Goal: Check status: Check status

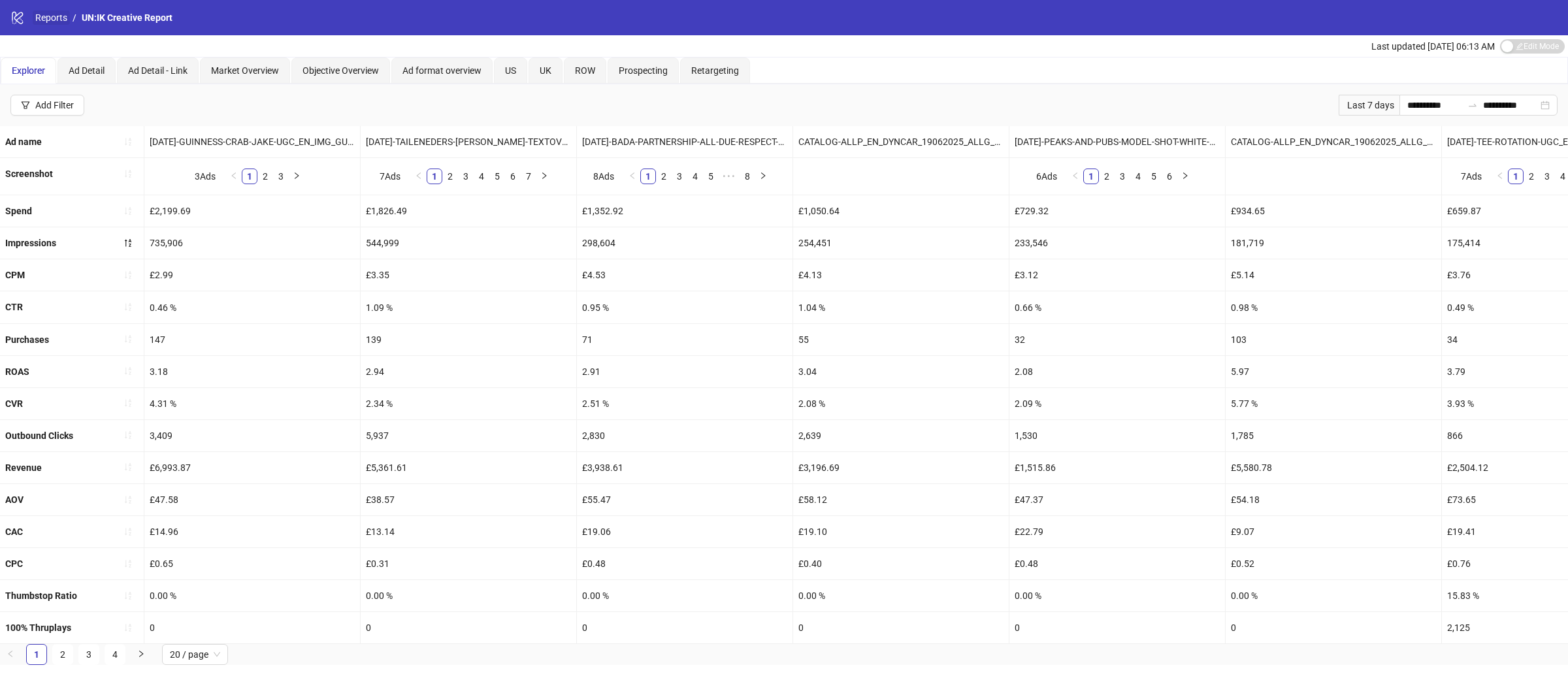
click at [49, 15] on link "Reports" at bounding box center [51, 18] width 37 height 14
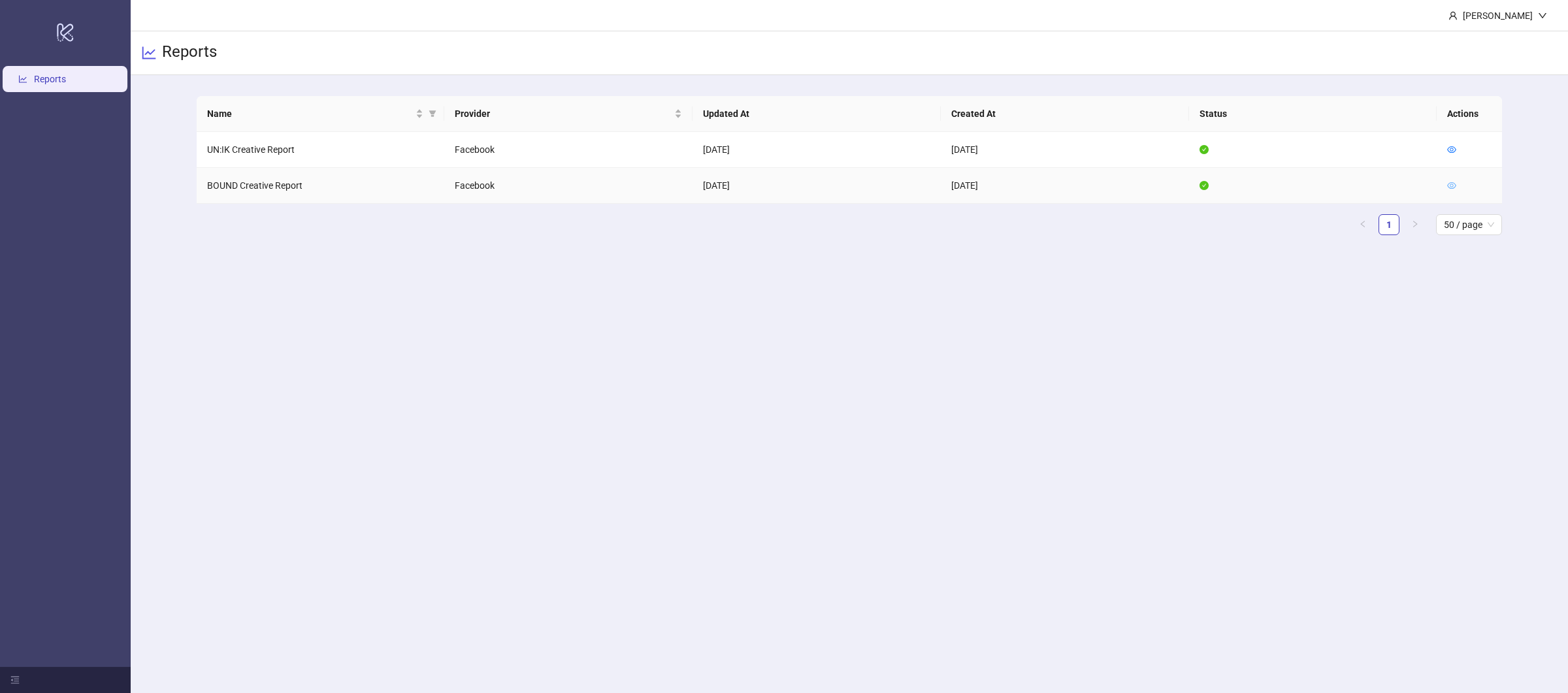
click at [1454, 189] on icon "eye" at bounding box center [1451, 186] width 9 height 9
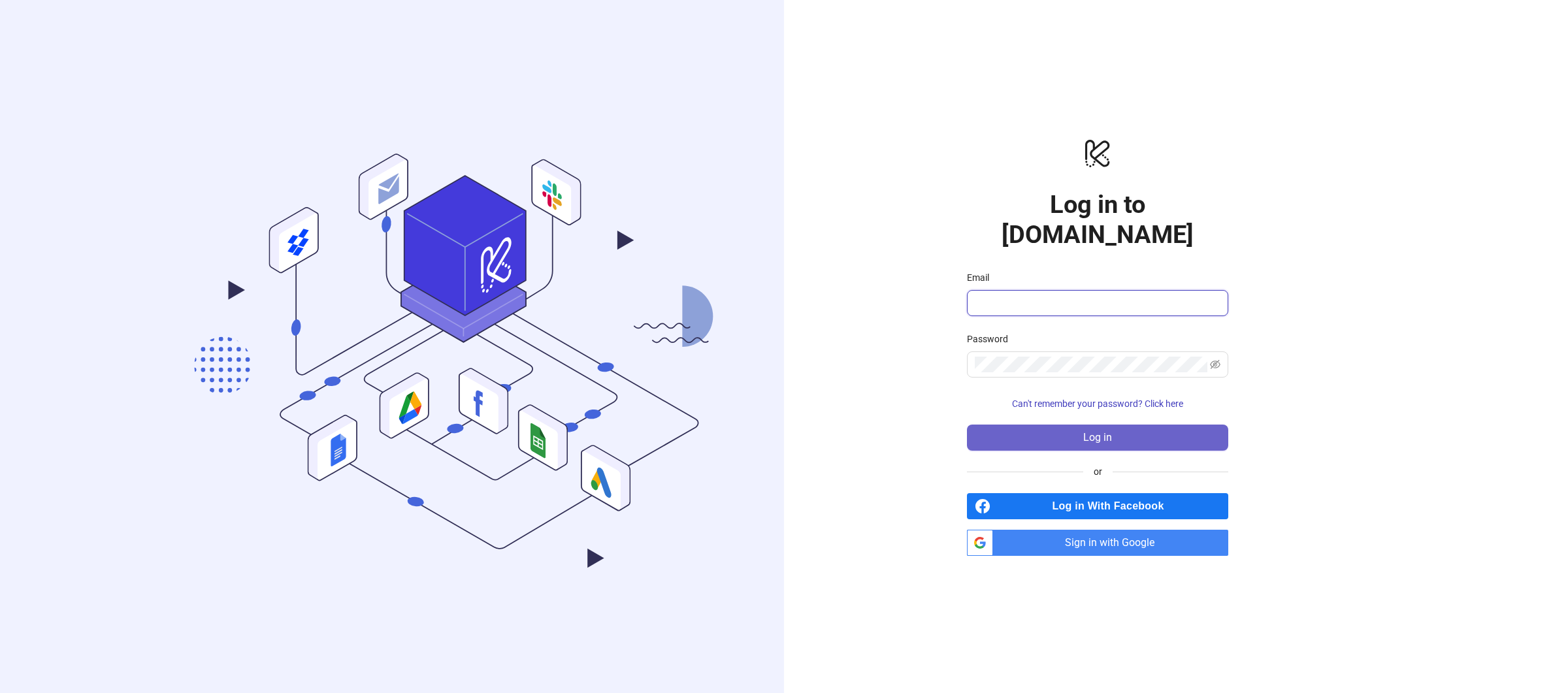
type input "**********"
click at [1118, 432] on button "Log in" at bounding box center [1097, 438] width 261 height 26
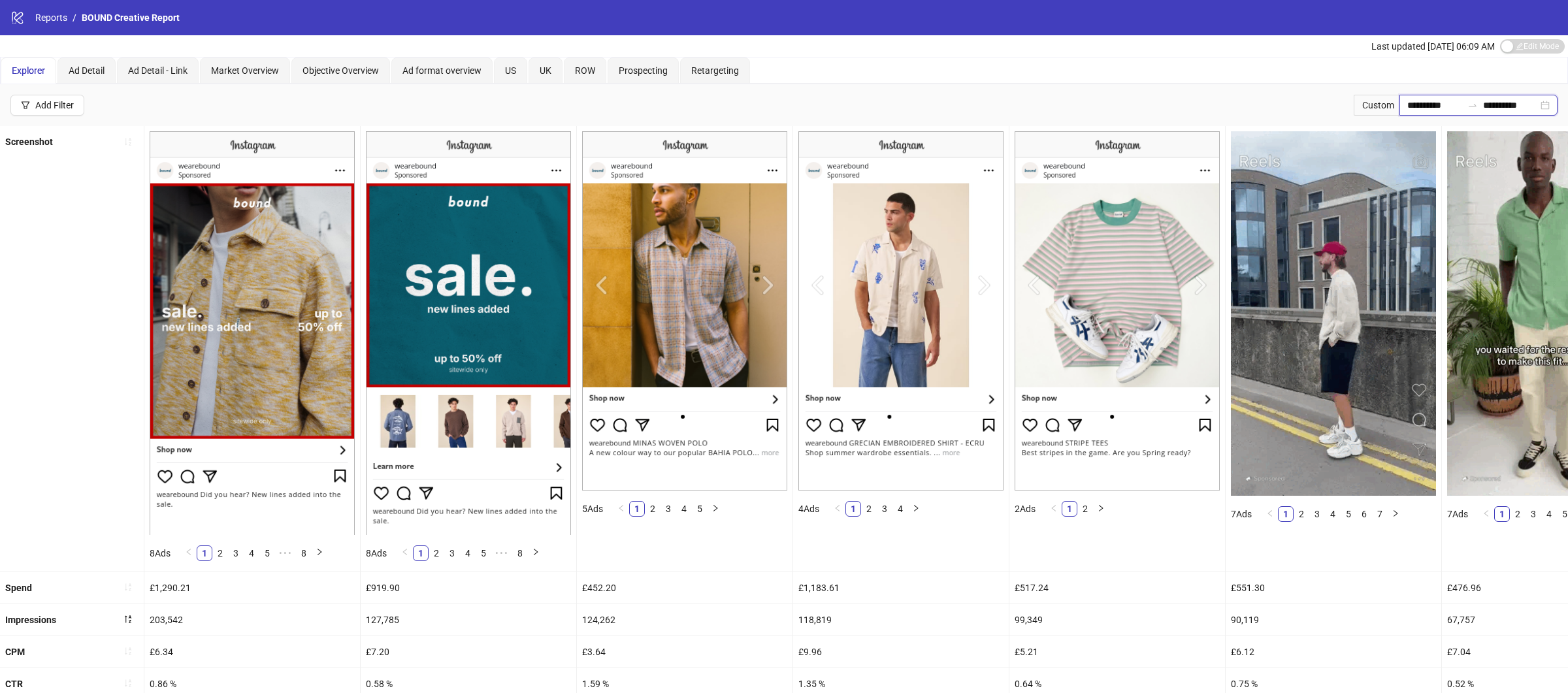
click at [1423, 108] on input "**********" at bounding box center [1435, 105] width 55 height 14
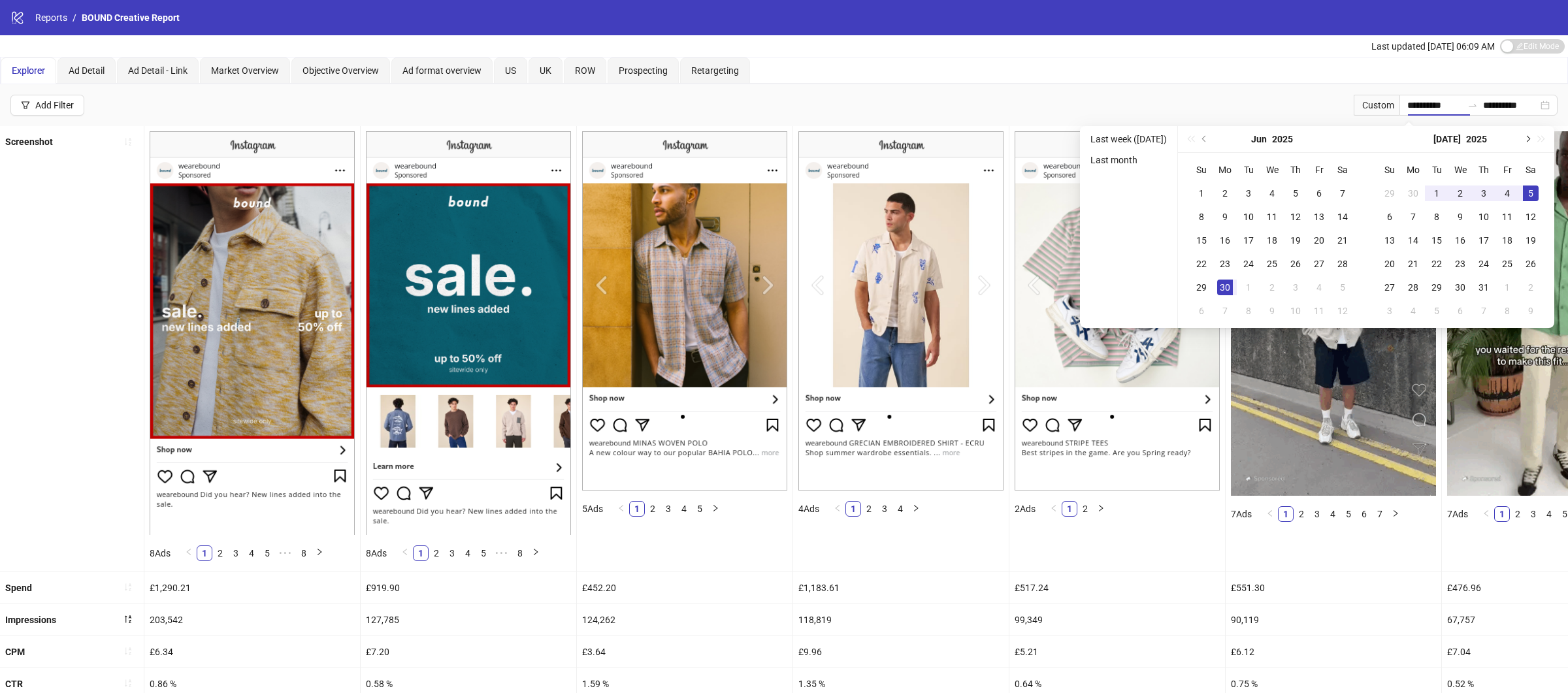
click at [1529, 138] on span "Next month (PageDown)" at bounding box center [1527, 139] width 7 height 7
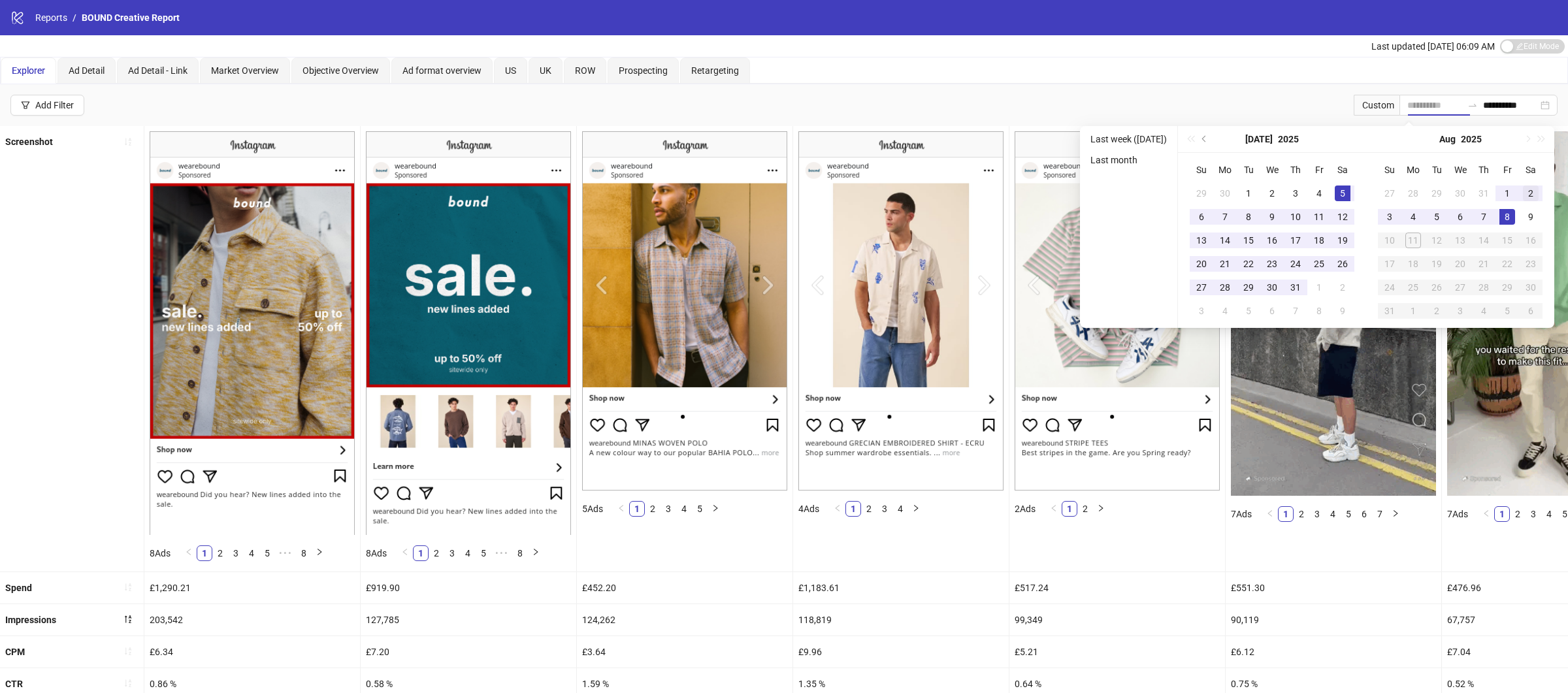
type input "**********"
click at [1530, 192] on div "2" at bounding box center [1531, 194] width 16 height 16
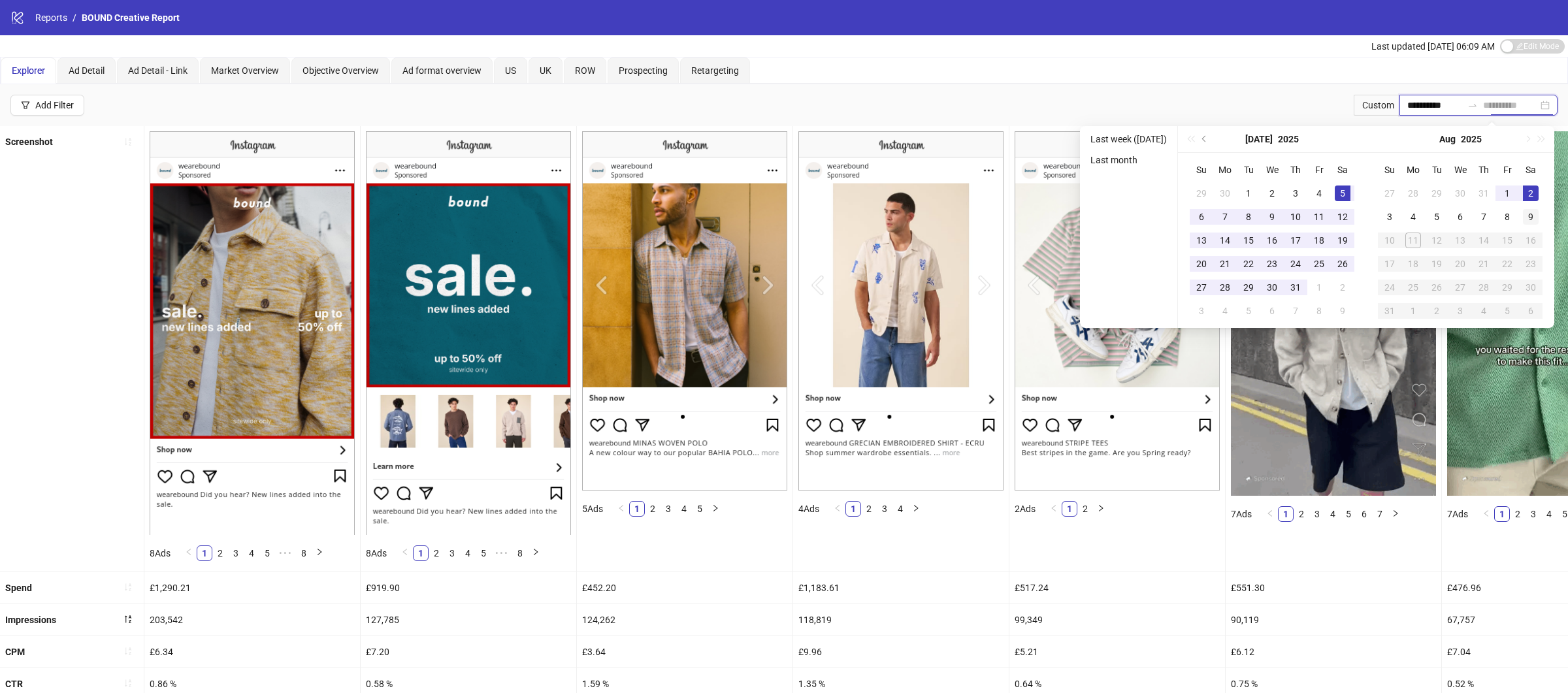
type input "**********"
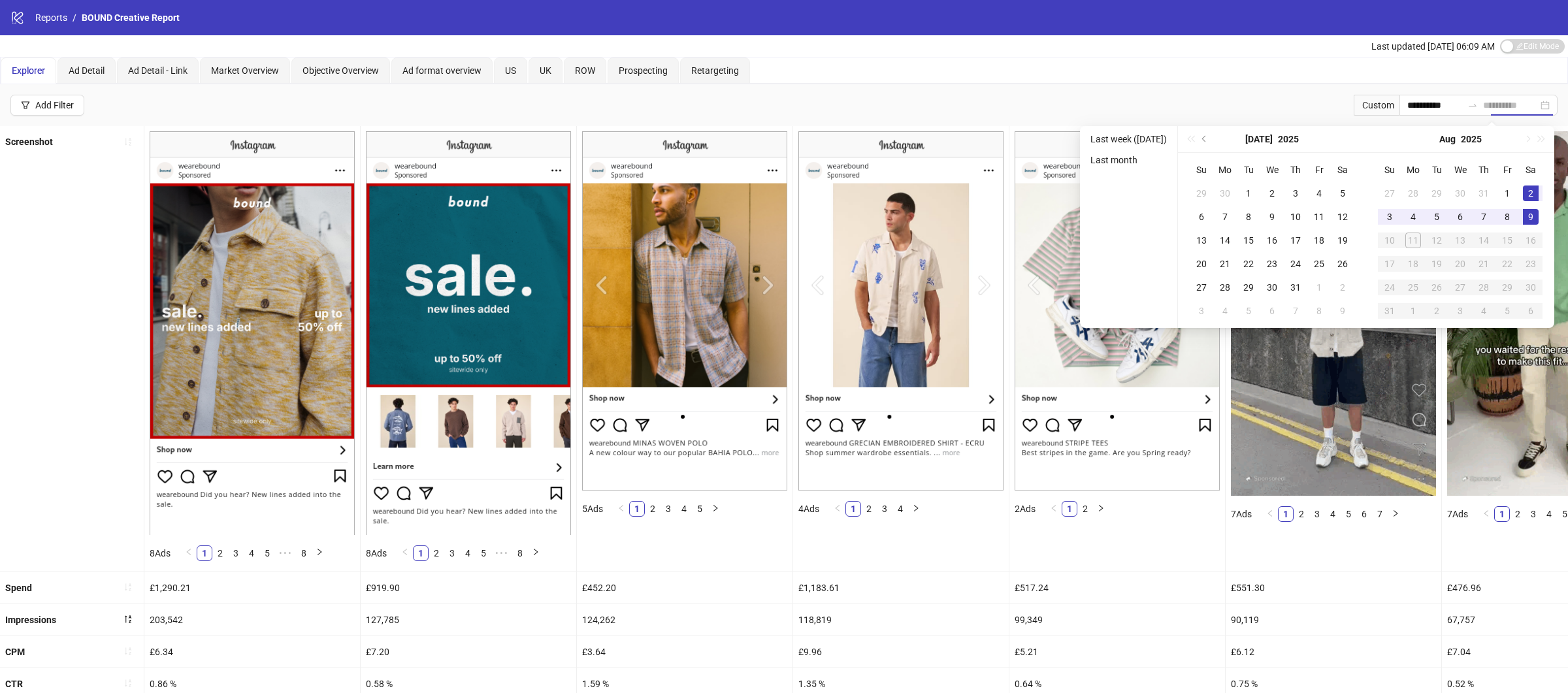
click at [1530, 211] on div "9" at bounding box center [1531, 217] width 16 height 16
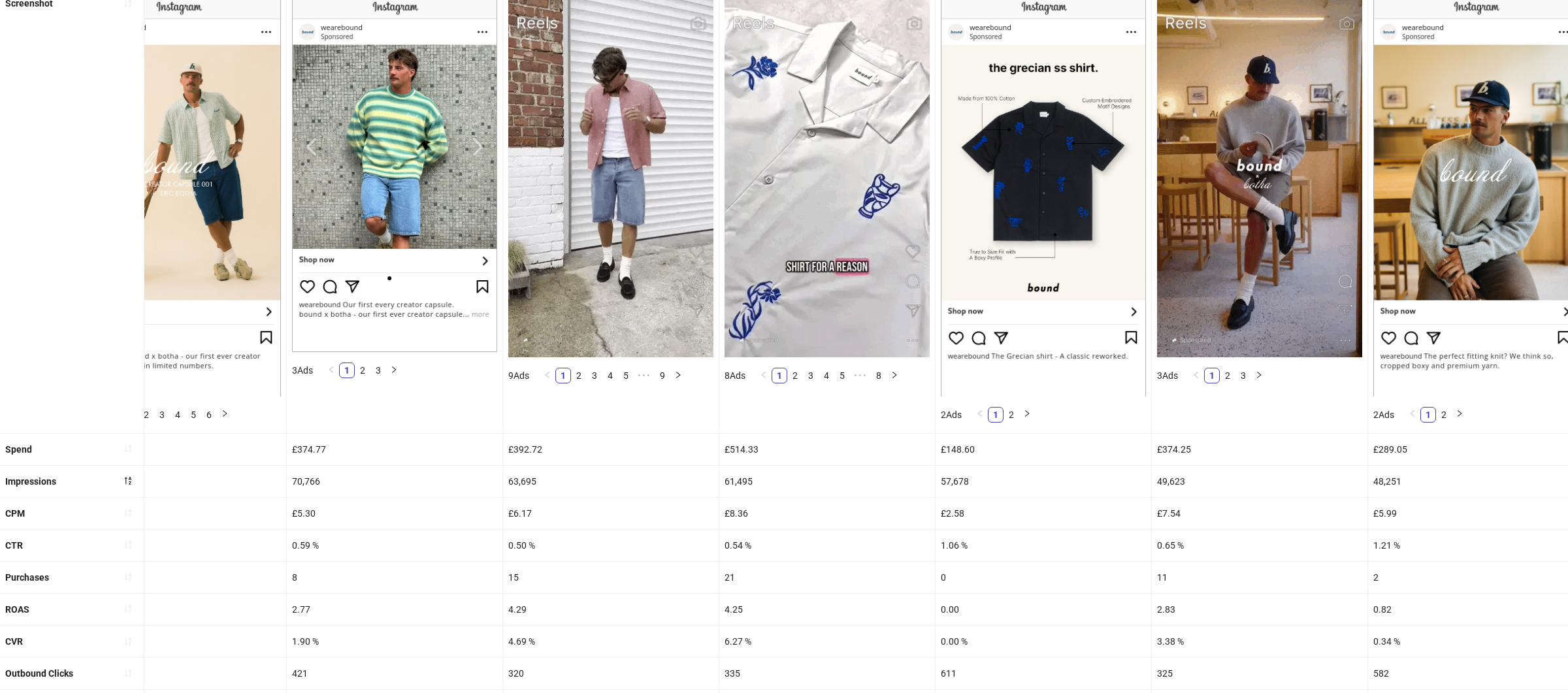
scroll to position [253, 0]
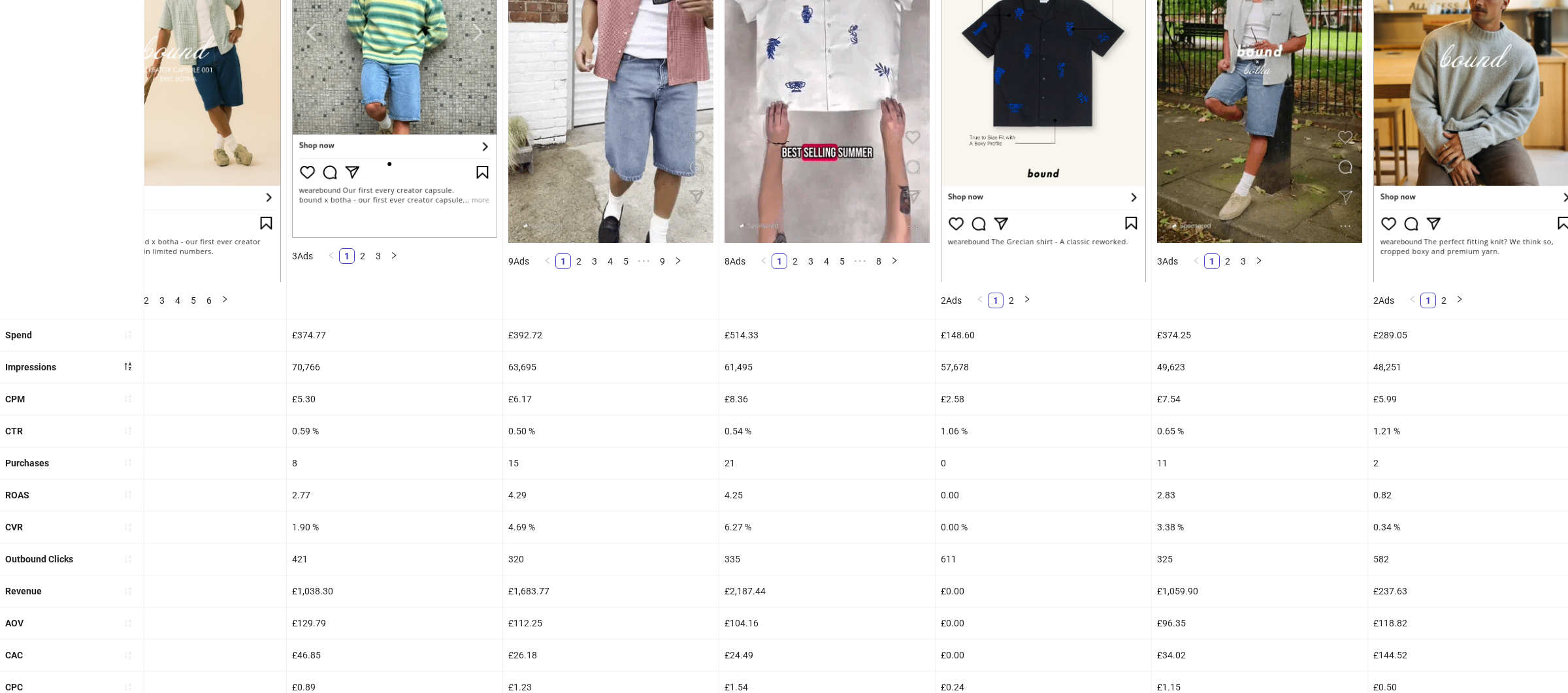
click at [755, 499] on div "4.25" at bounding box center [827, 495] width 215 height 32
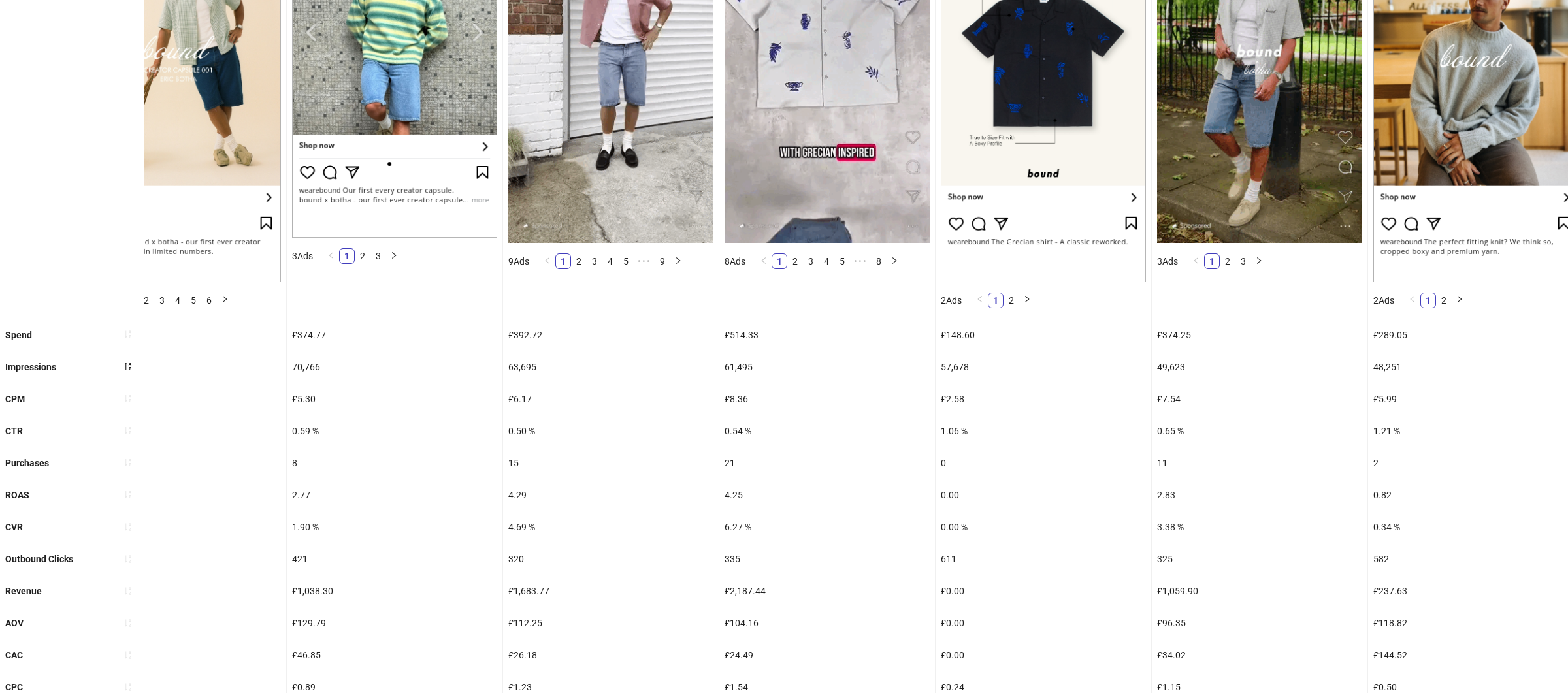
click at [755, 499] on div "4.25" at bounding box center [827, 495] width 215 height 32
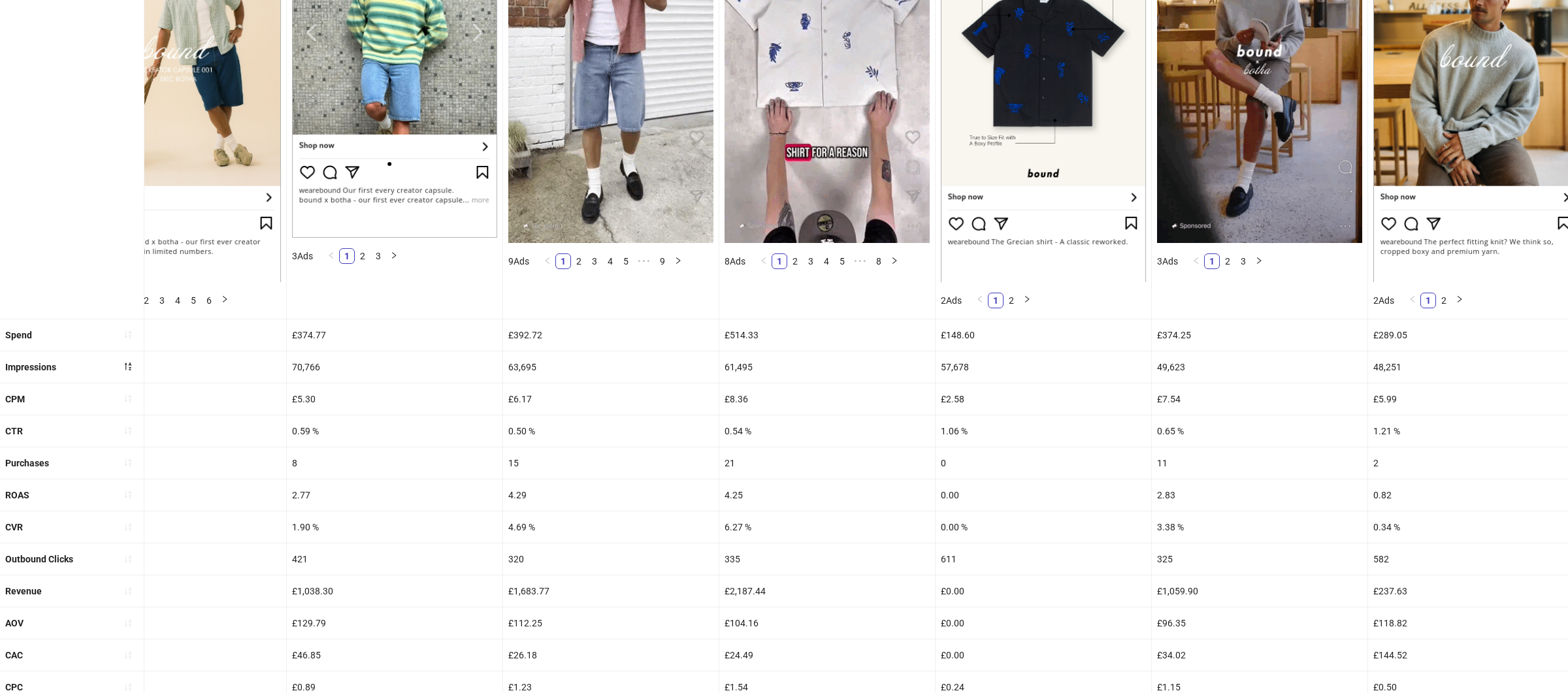
click at [781, 604] on div "£2,187.44" at bounding box center [827, 591] width 215 height 32
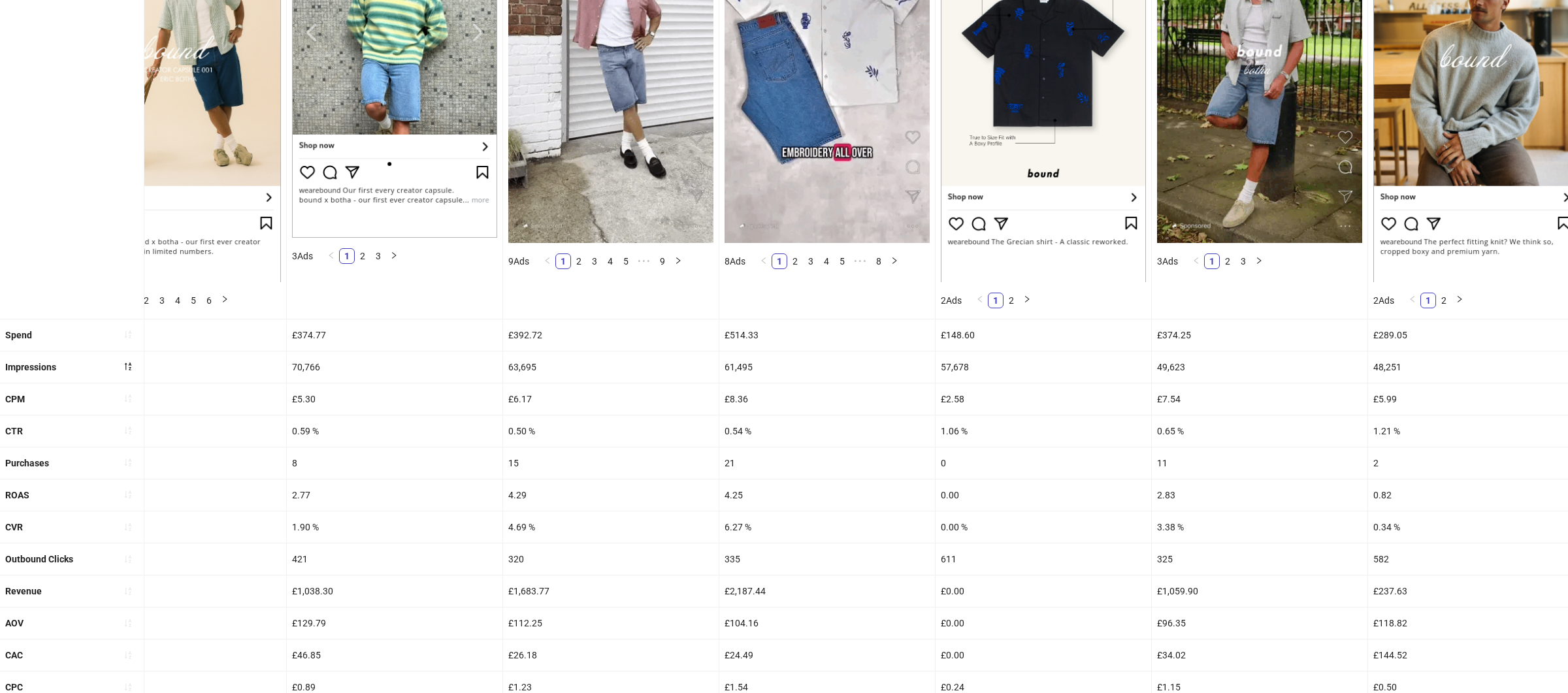
click at [773, 473] on div "21" at bounding box center [827, 463] width 215 height 32
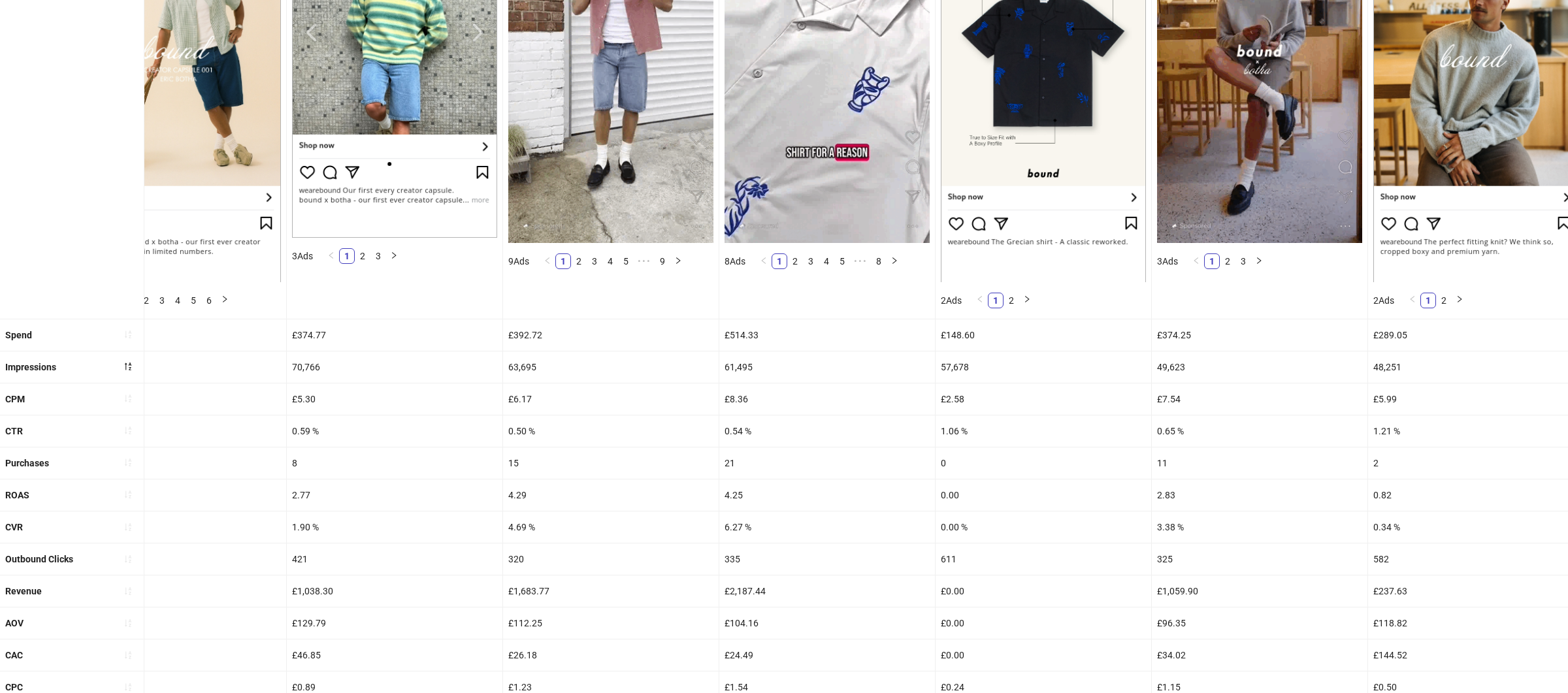
click at [773, 473] on div "21" at bounding box center [827, 463] width 215 height 32
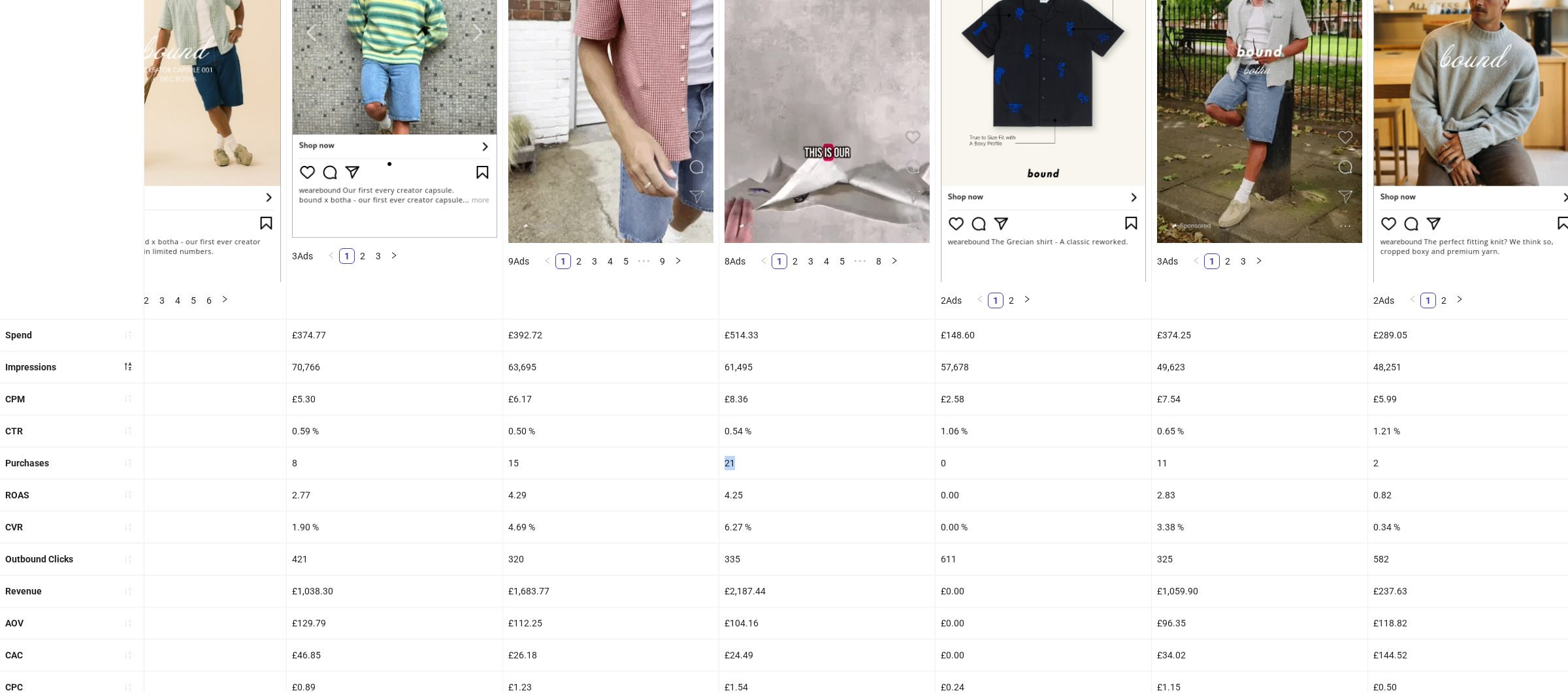
click at [773, 473] on div "21" at bounding box center [827, 463] width 215 height 32
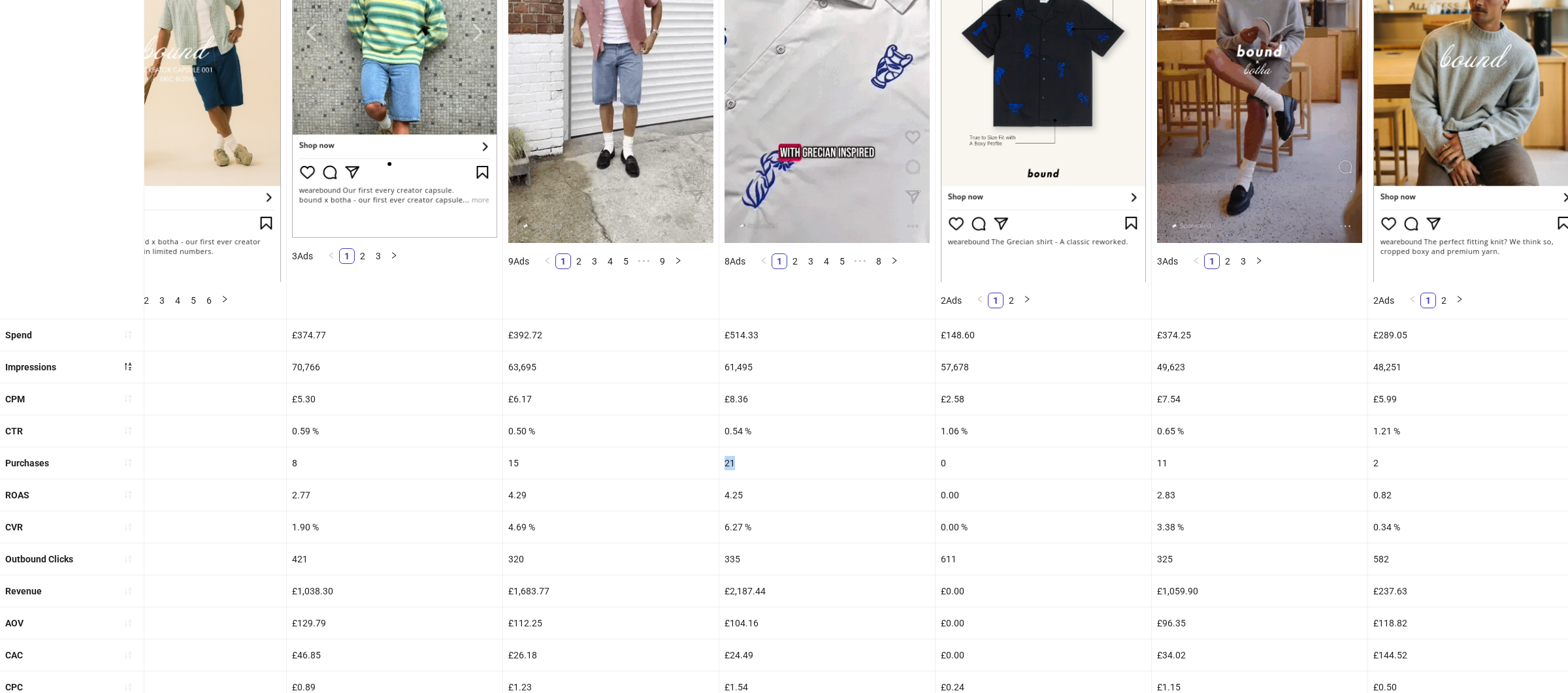
click at [773, 473] on div "21" at bounding box center [827, 463] width 215 height 32
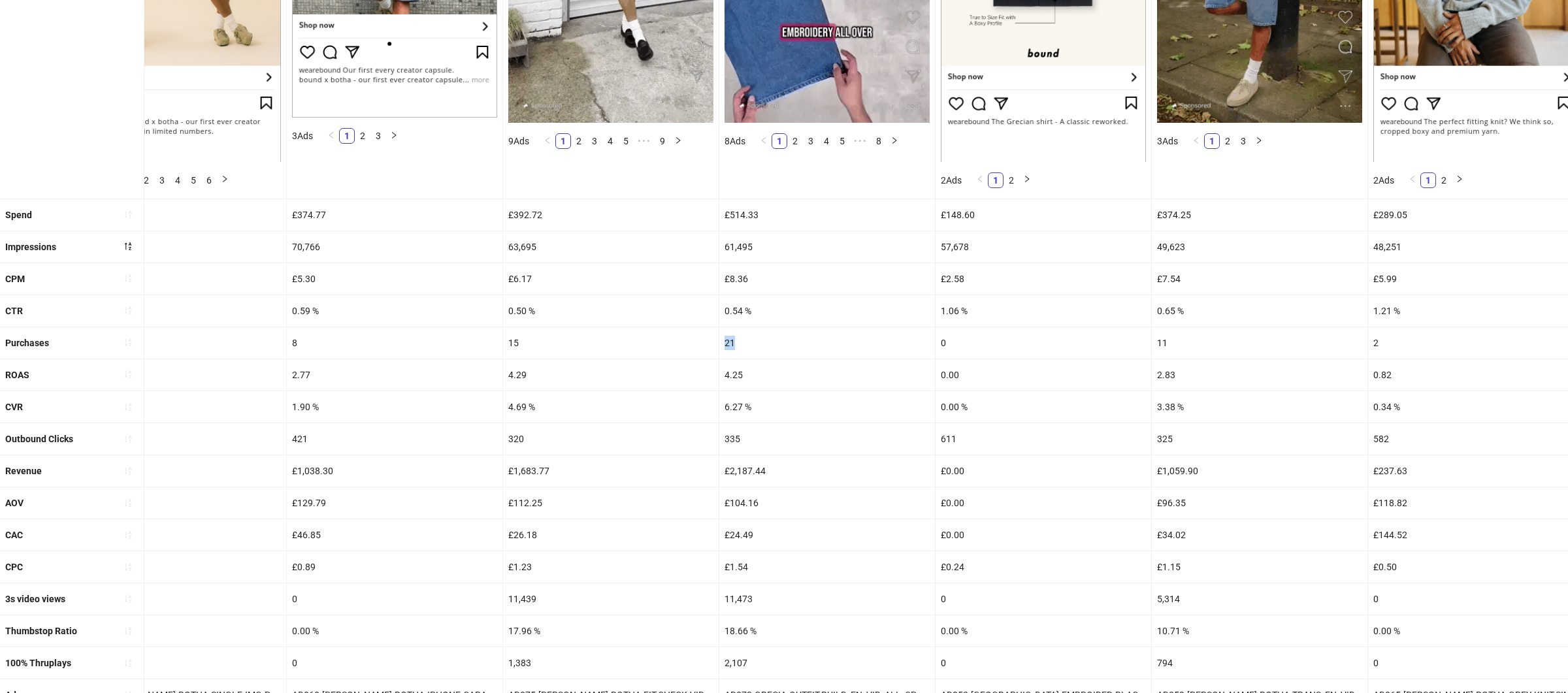
scroll to position [405, 0]
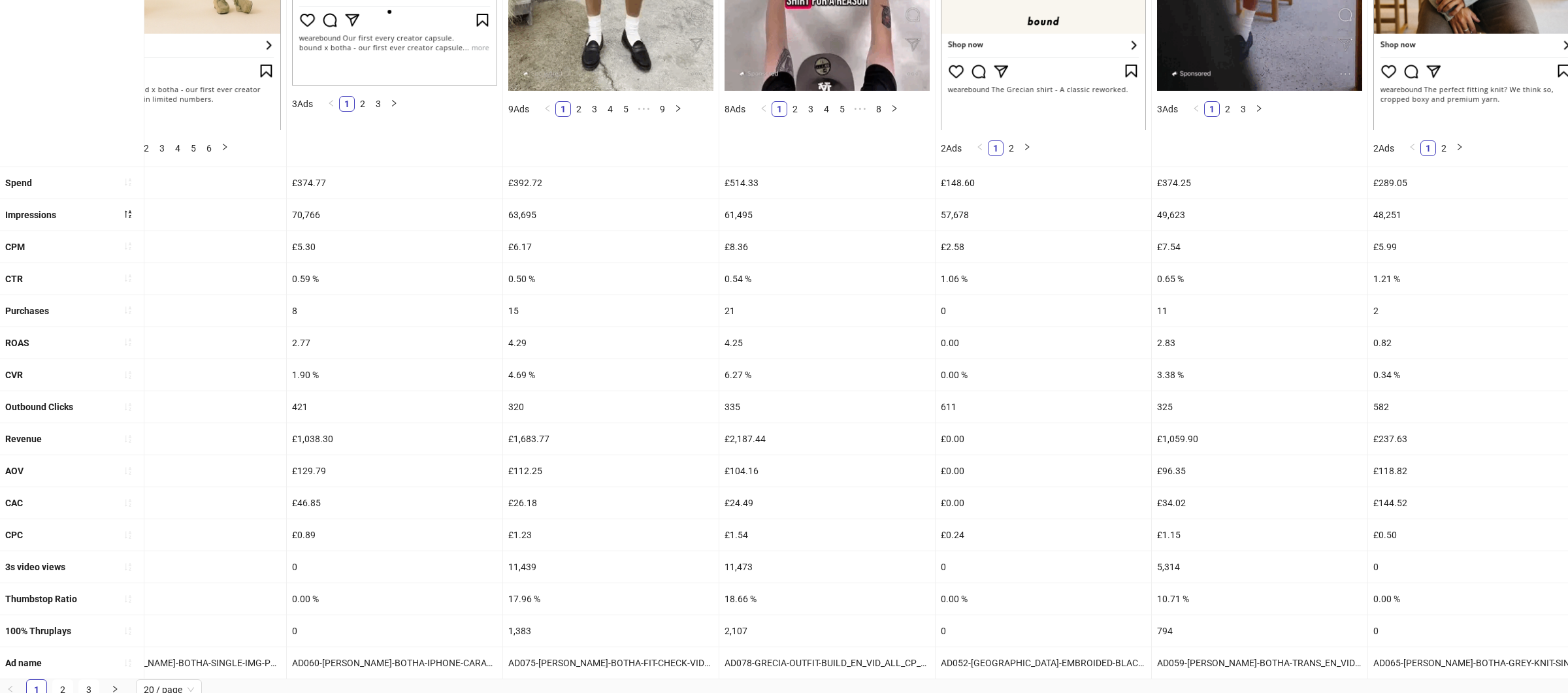
click at [776, 476] on div "£104.16" at bounding box center [827, 471] width 215 height 32
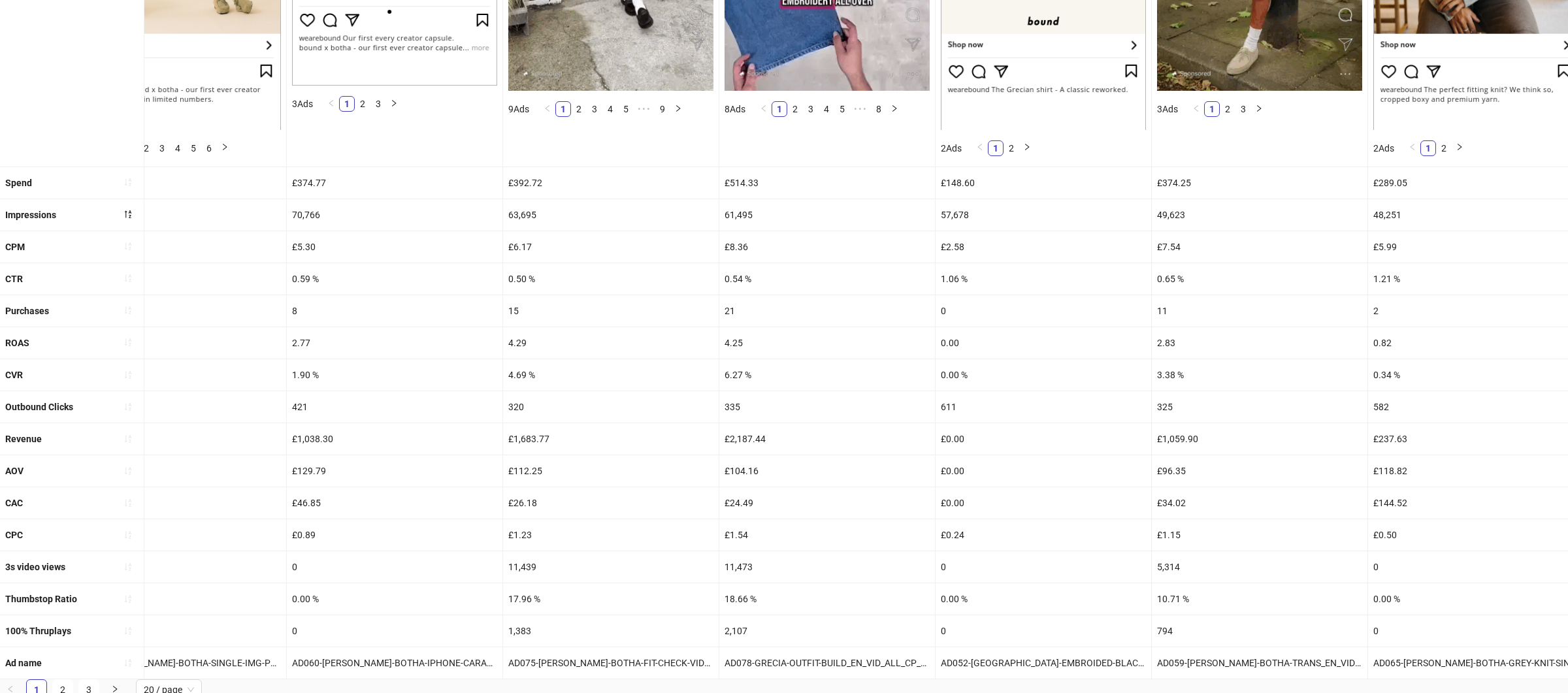
click at [776, 476] on div "£104.16" at bounding box center [827, 471] width 215 height 32
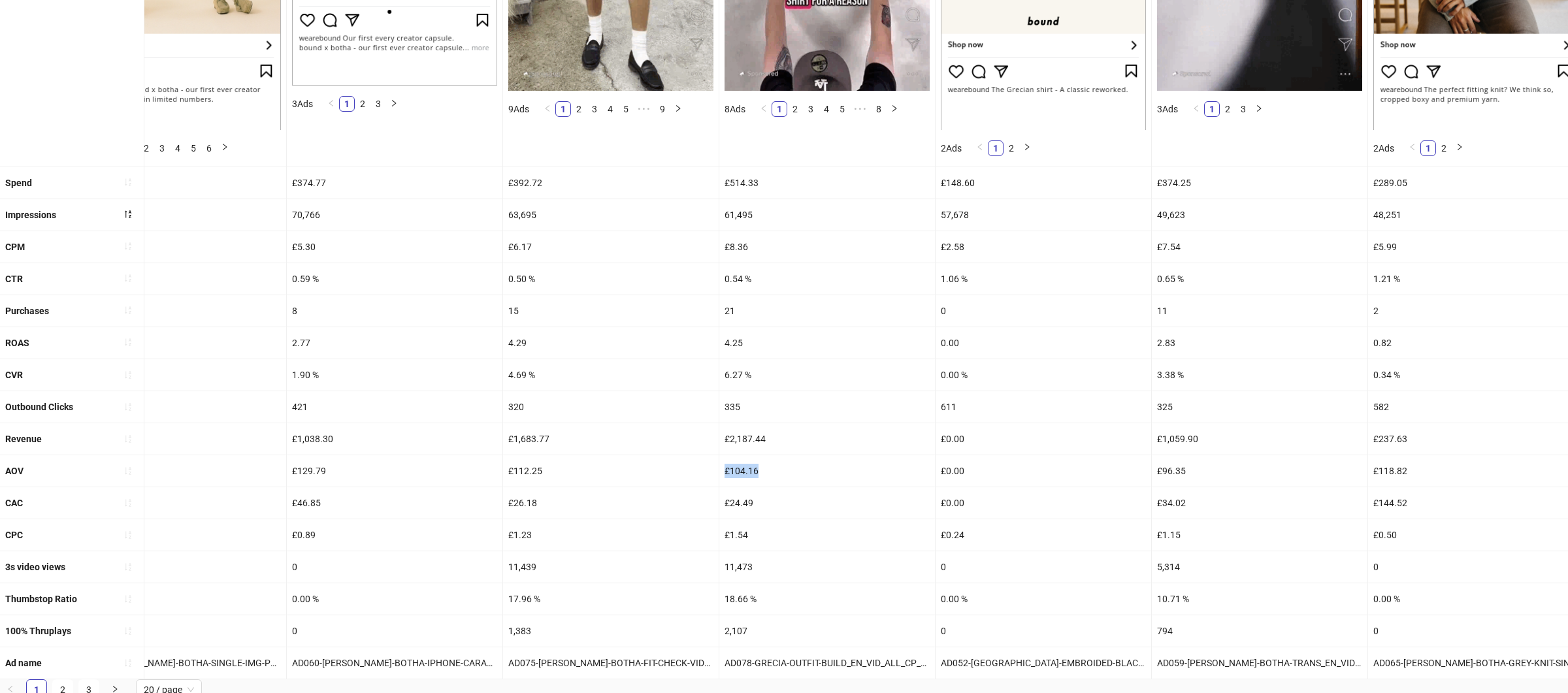
click at [776, 476] on div "£104.16" at bounding box center [827, 471] width 215 height 32
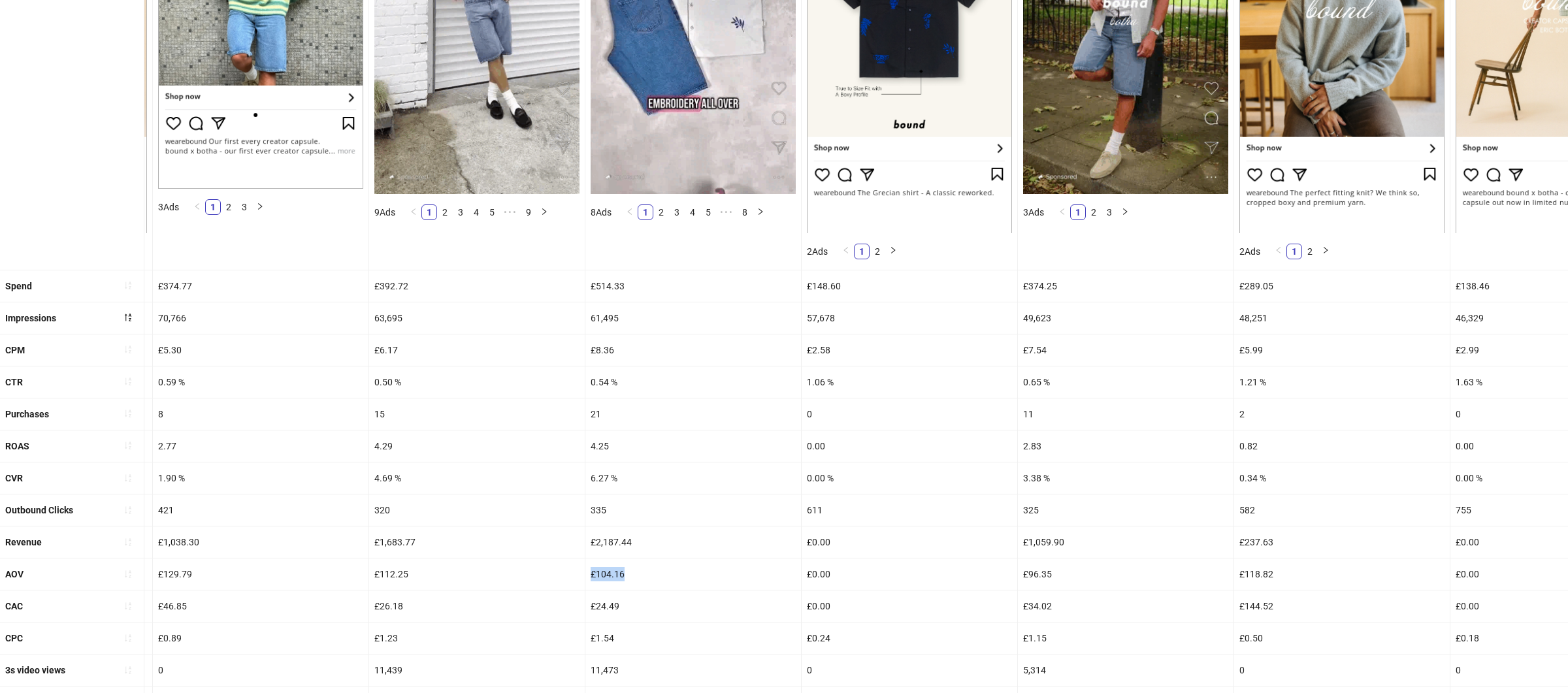
scroll to position [0, 0]
